Goal: Information Seeking & Learning: Learn about a topic

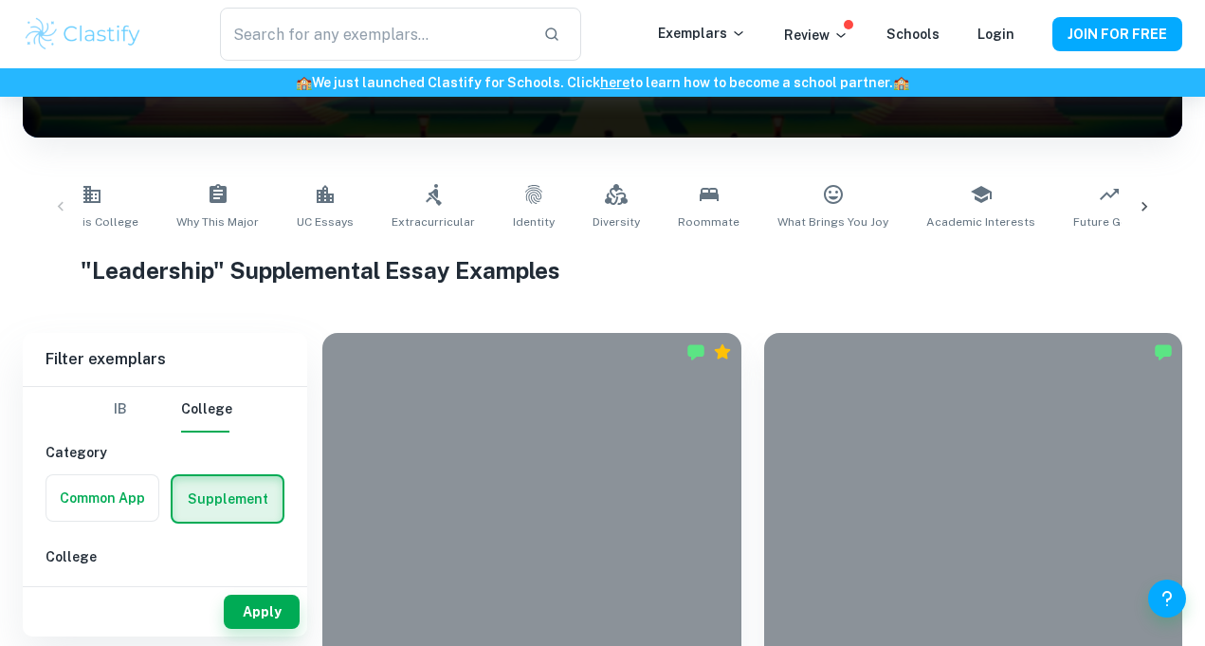
scroll to position [309, 0]
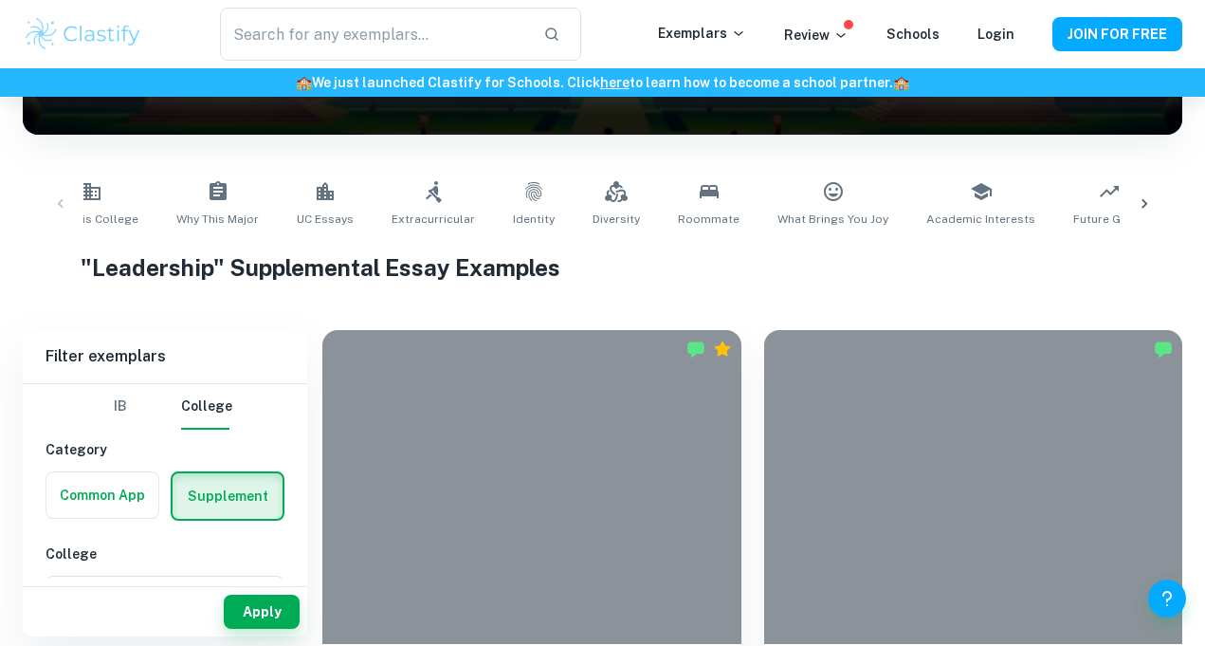
click at [342, 268] on h1 ""Leadership" Supplemental Essay Examples" at bounding box center [603, 267] width 1044 height 34
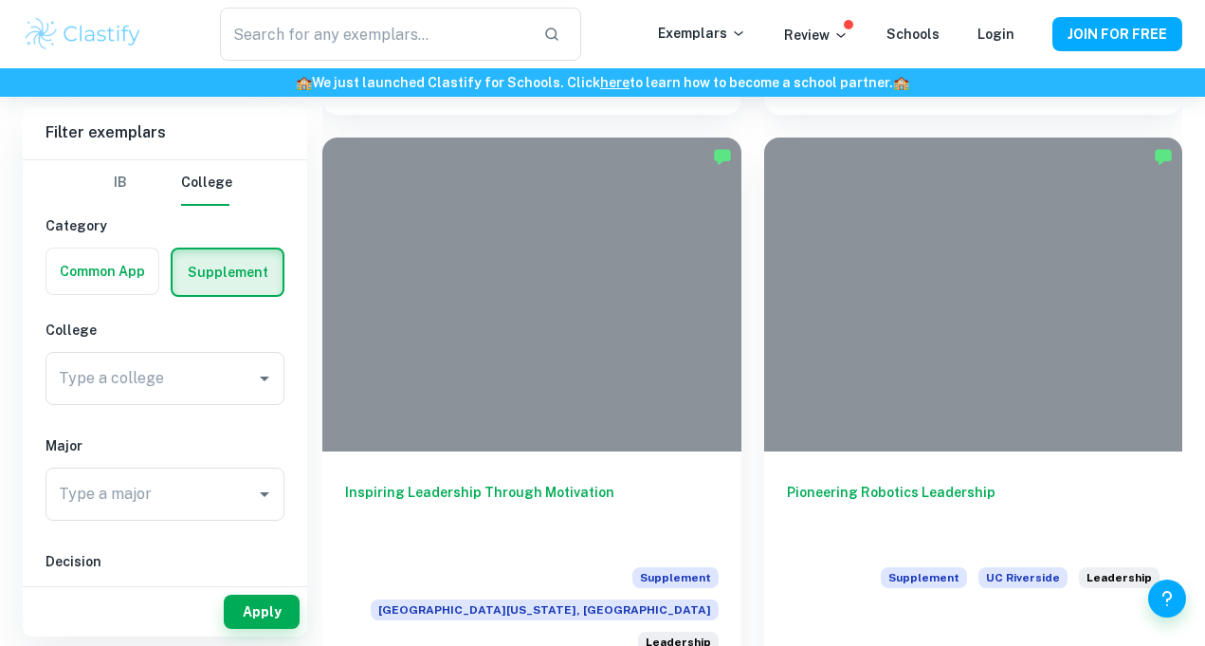
scroll to position [1057, 0]
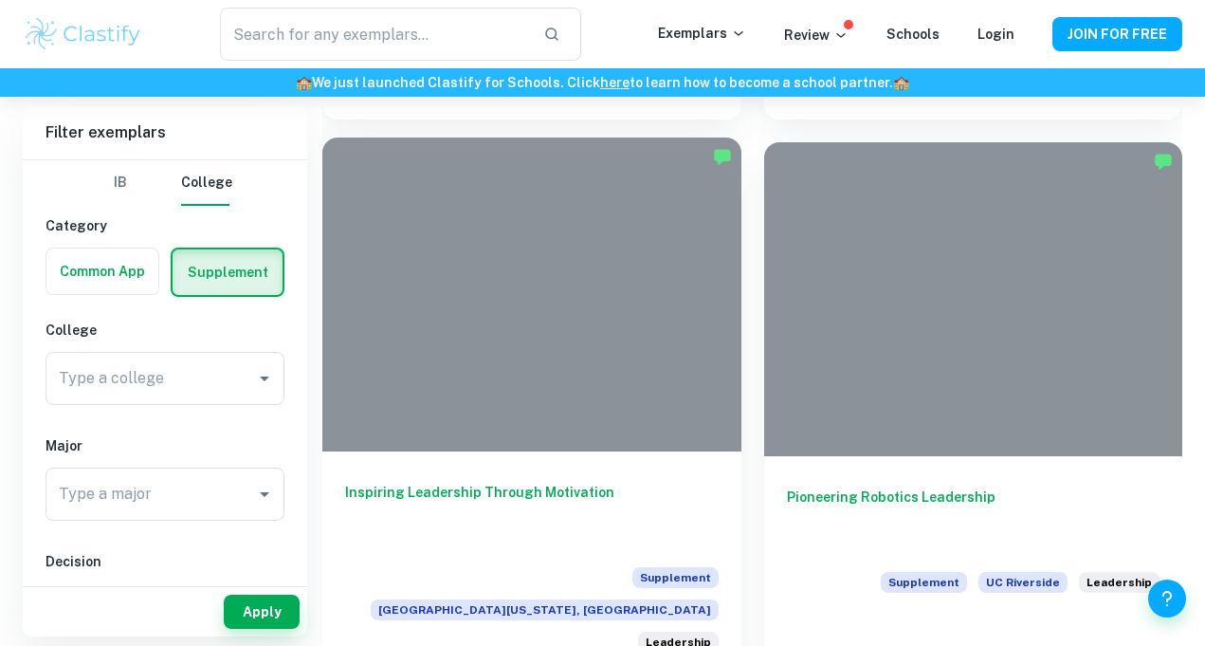
click at [555, 313] on div at bounding box center [531, 294] width 419 height 314
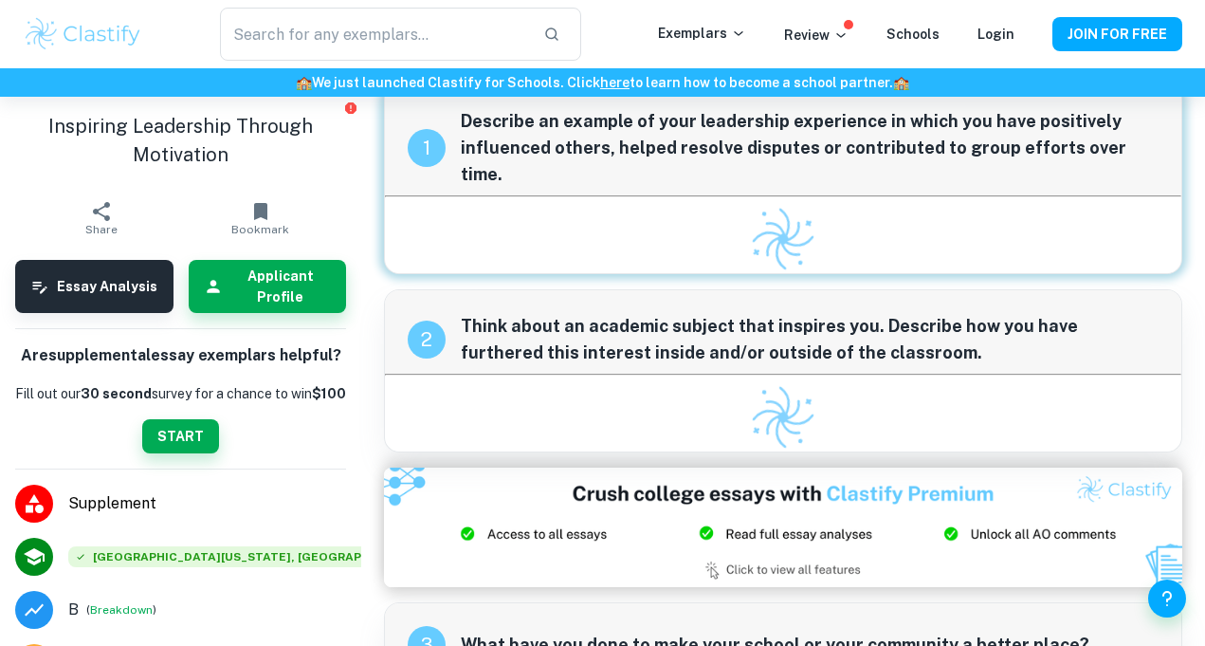
scroll to position [36, 0]
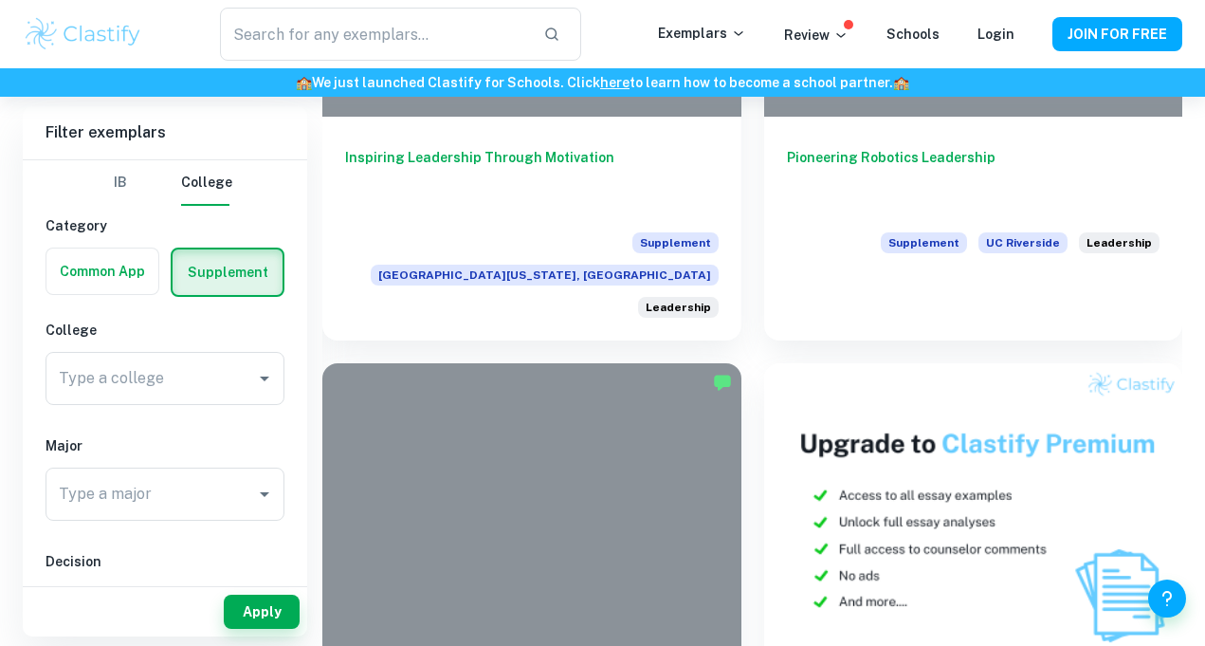
scroll to position [1395, 0]
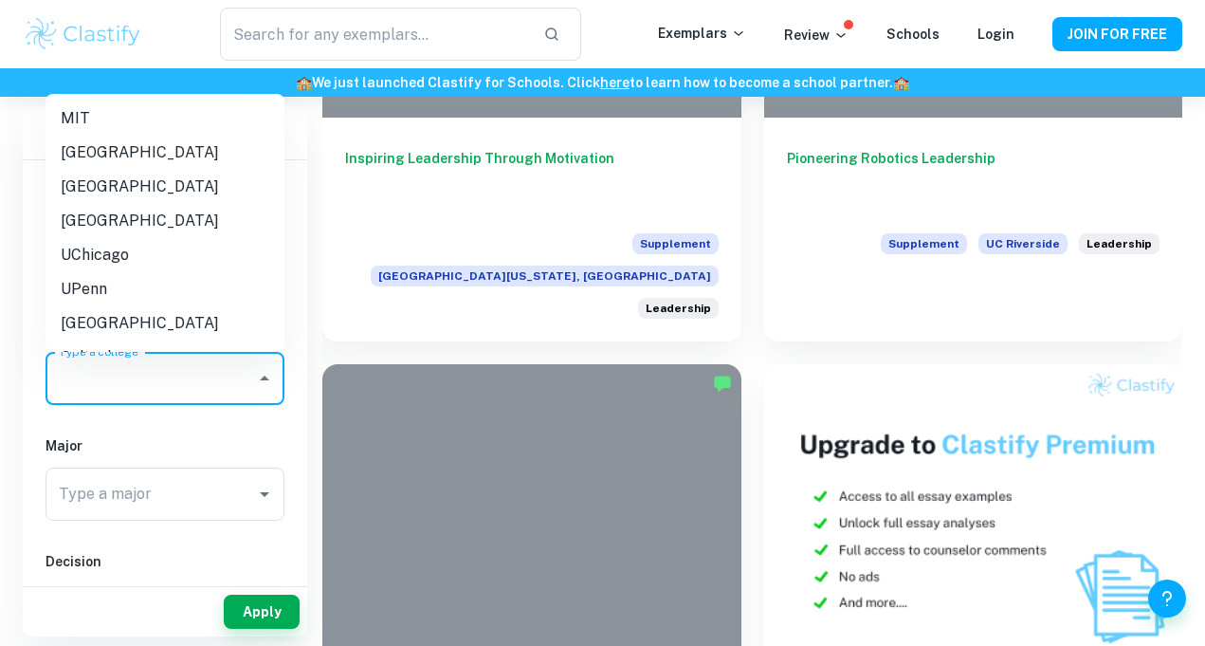
click at [205, 365] on input "Type a college" at bounding box center [150, 378] width 193 height 36
click at [142, 284] on li "UPenn" at bounding box center [165, 289] width 239 height 34
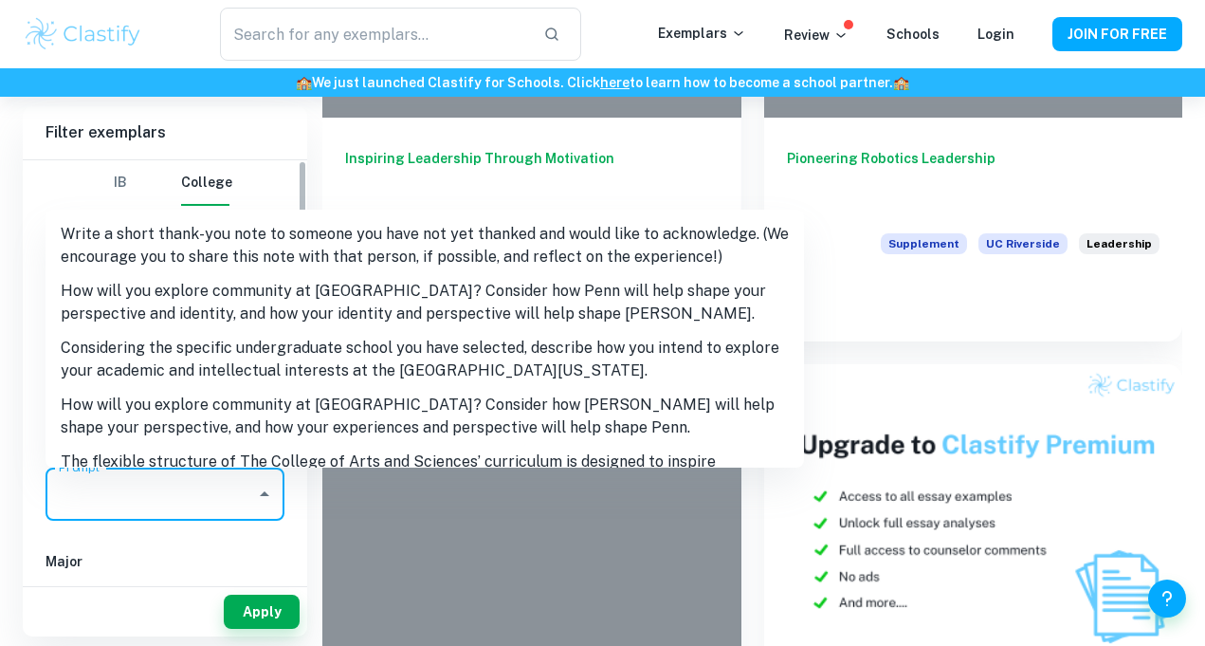
click at [241, 478] on input "Prompt" at bounding box center [150, 494] width 193 height 36
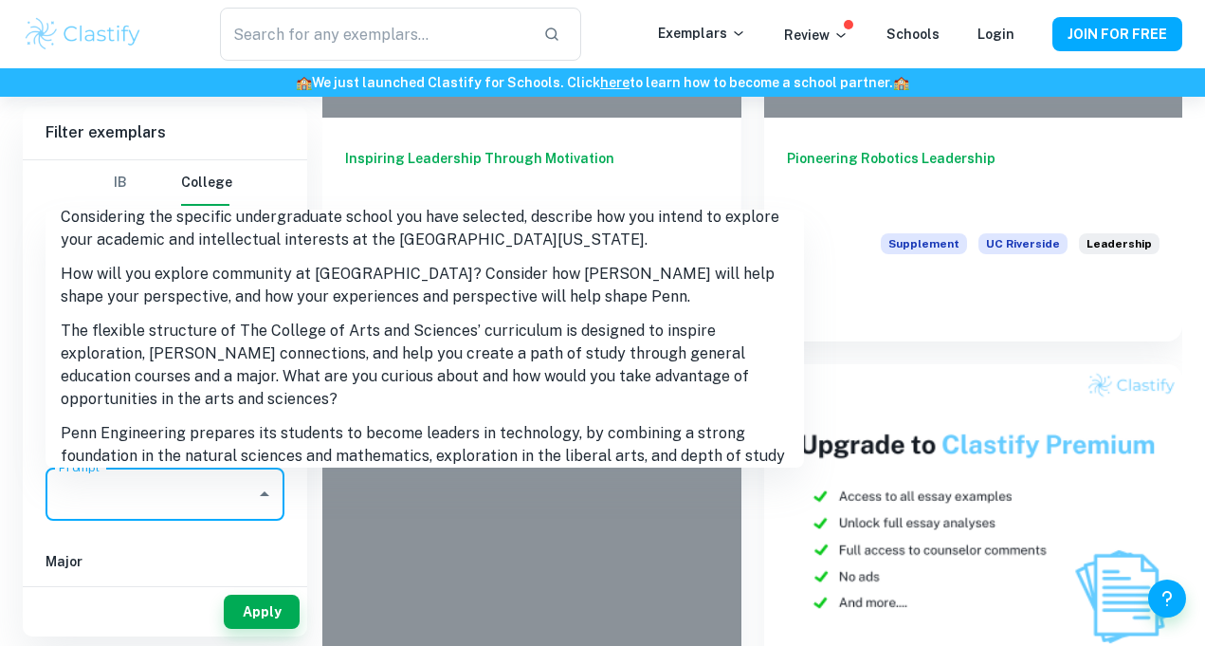
scroll to position [183, 0]
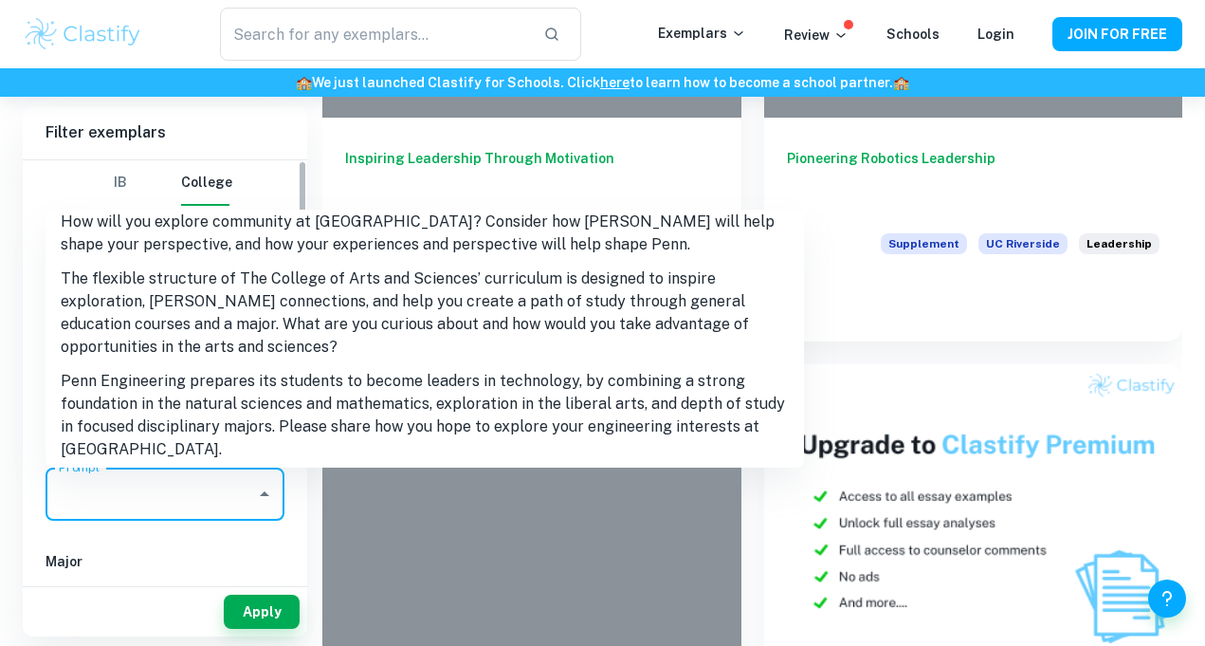
click at [282, 539] on div "IB College Category Common App Supplement College Type a college UPenn Type a c…" at bounding box center [165, 620] width 284 height 921
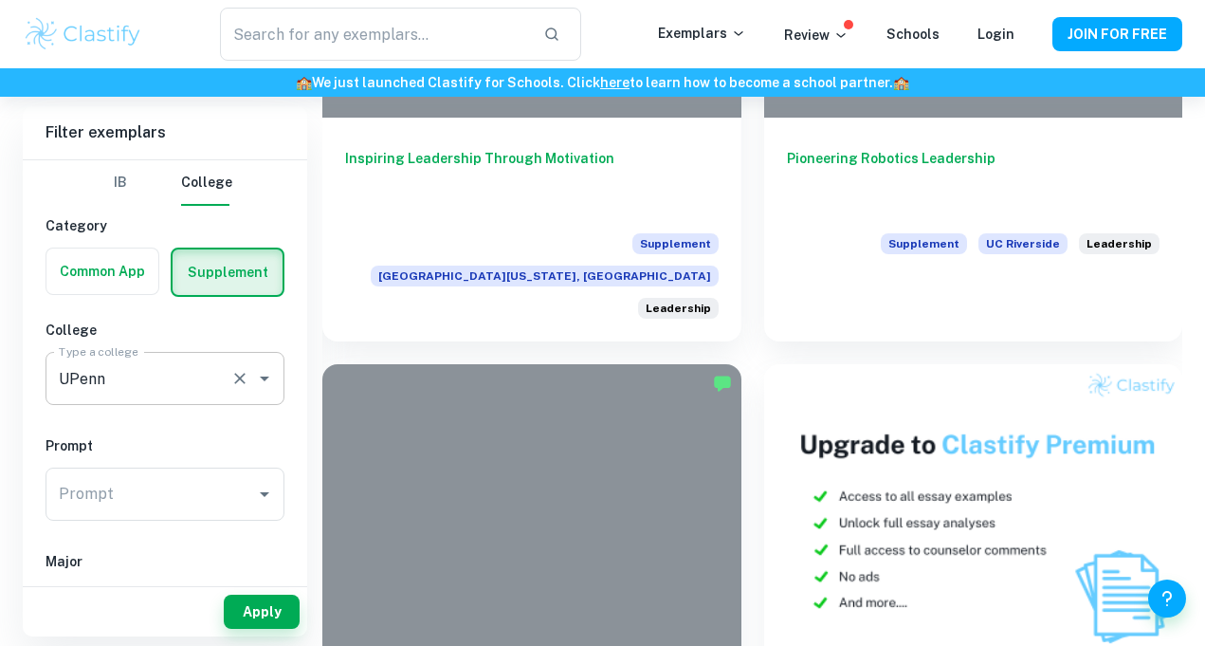
click at [224, 360] on div "UPenn Type a college" at bounding box center [165, 378] width 239 height 53
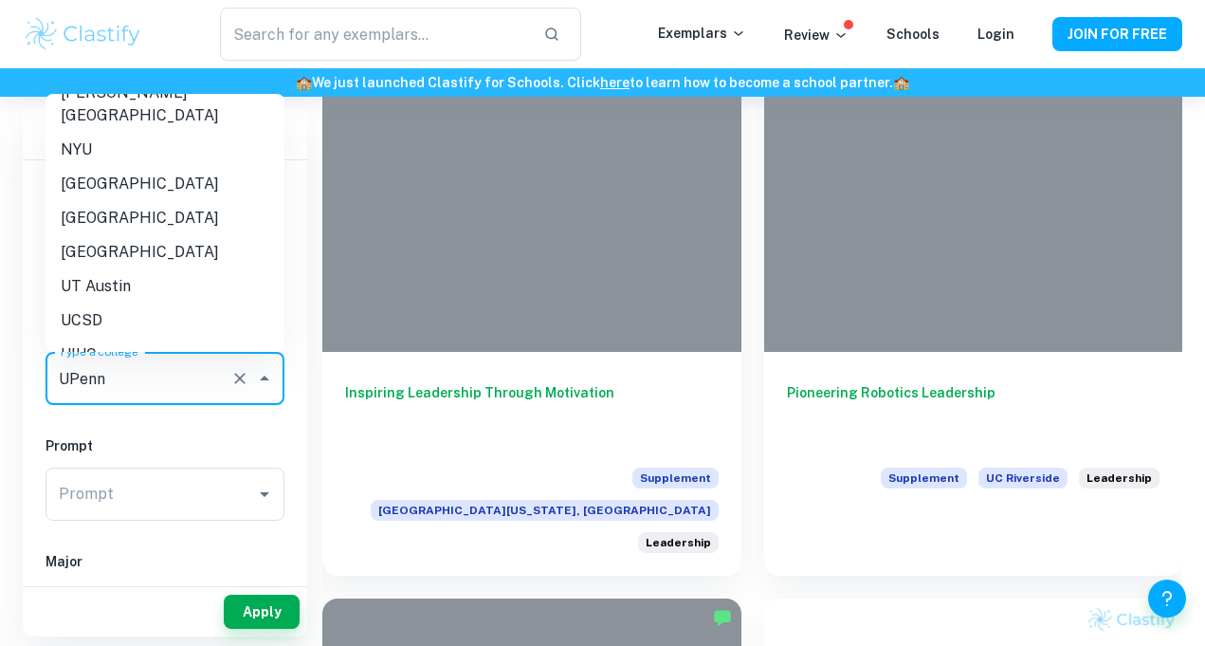
scroll to position [387, 0]
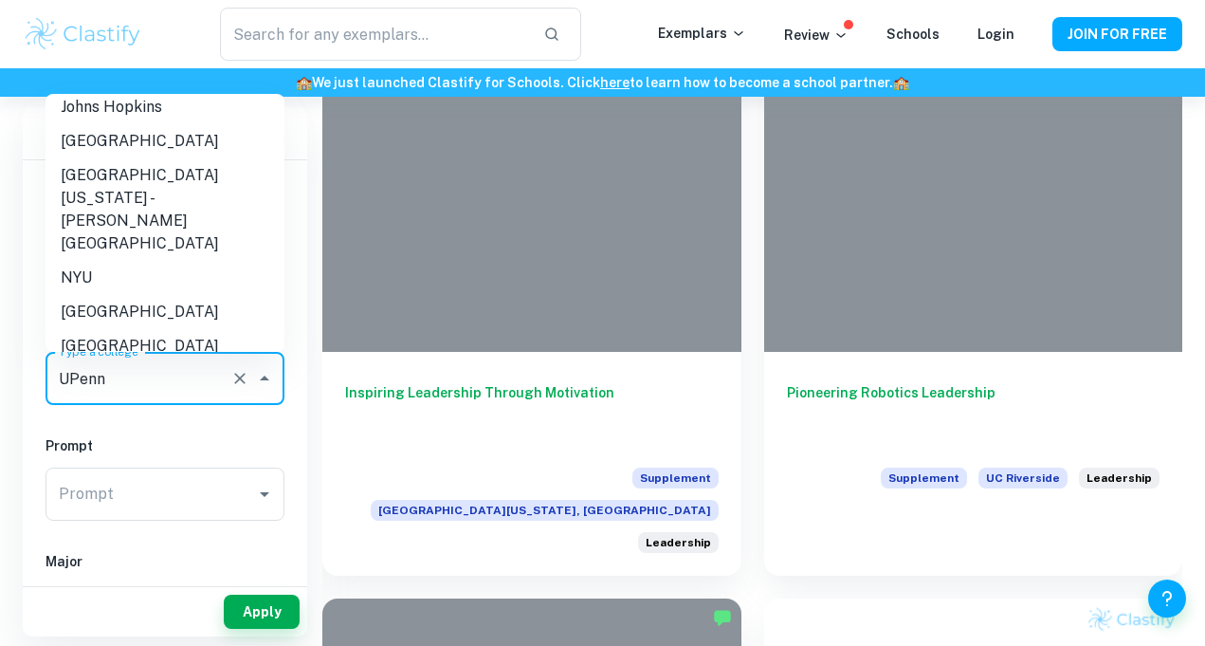
click at [191, 172] on li "[GEOGRAPHIC_DATA][US_STATE] - [PERSON_NAME][GEOGRAPHIC_DATA]" at bounding box center [165, 209] width 239 height 102
type input "[GEOGRAPHIC_DATA][US_STATE] - [PERSON_NAME][GEOGRAPHIC_DATA]"
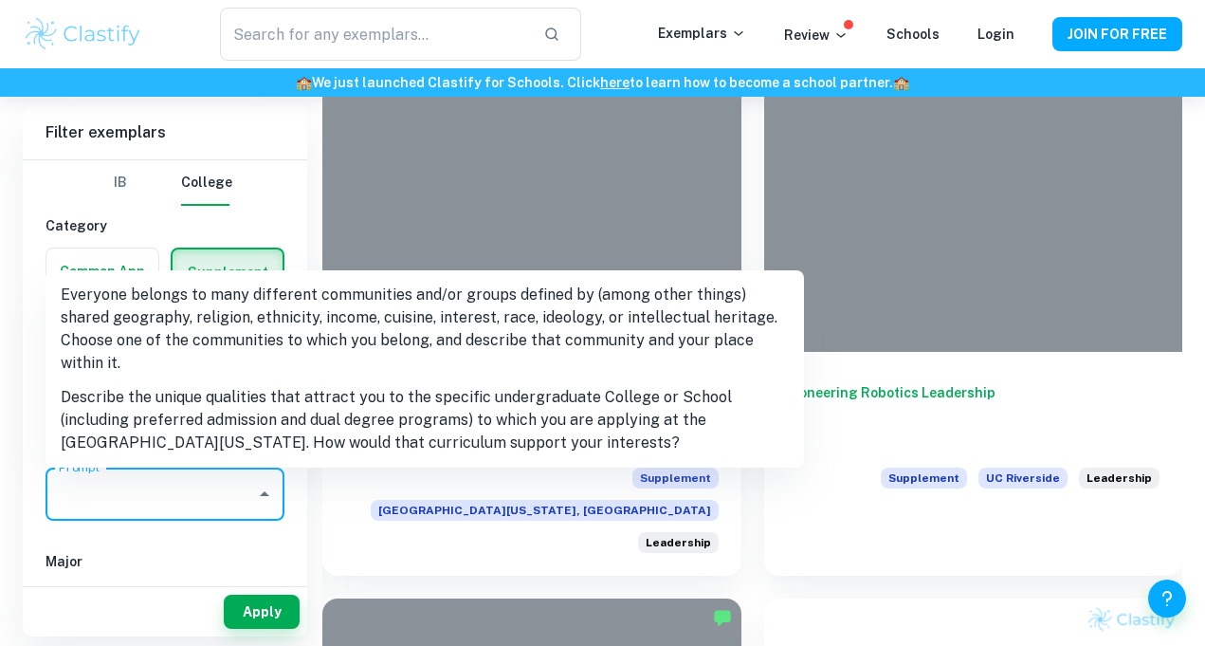
click at [129, 500] on input "Prompt" at bounding box center [150, 494] width 193 height 36
click at [282, 226] on h6 "Category" at bounding box center [165, 225] width 239 height 21
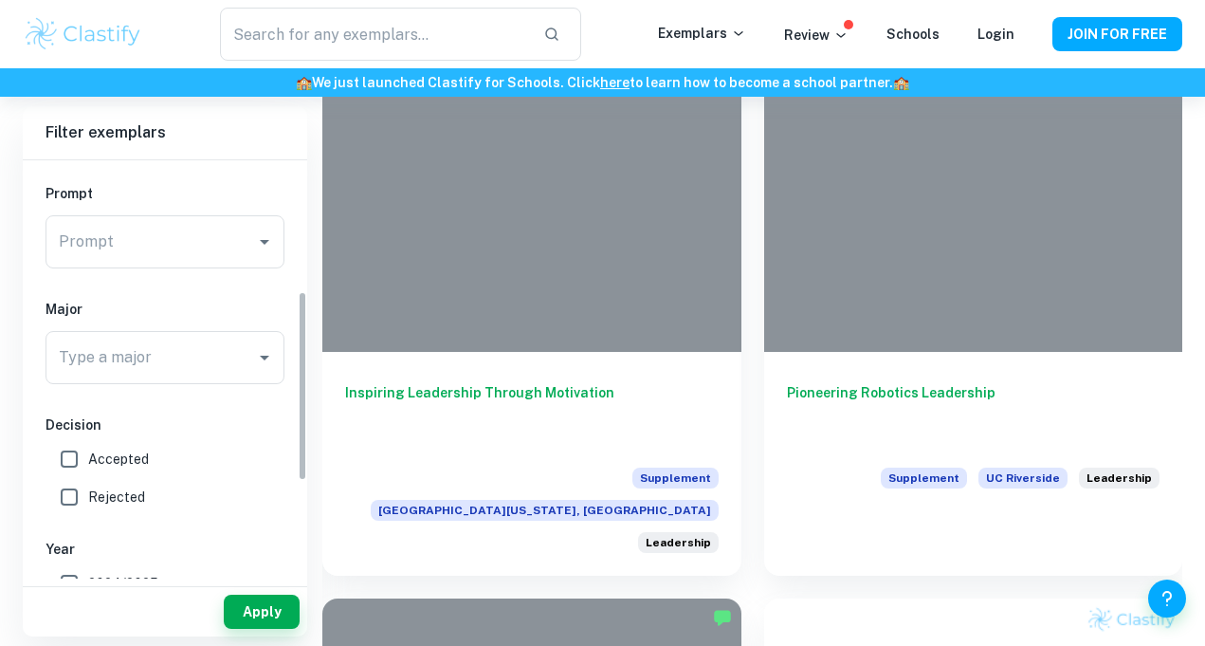
scroll to position [503, 0]
